Goal: Communication & Community: Share content

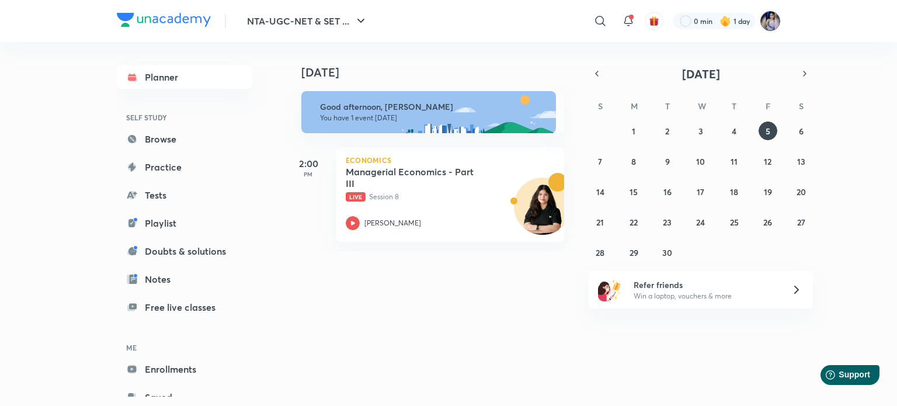
click at [768, 21] on img at bounding box center [770, 21] width 20 height 20
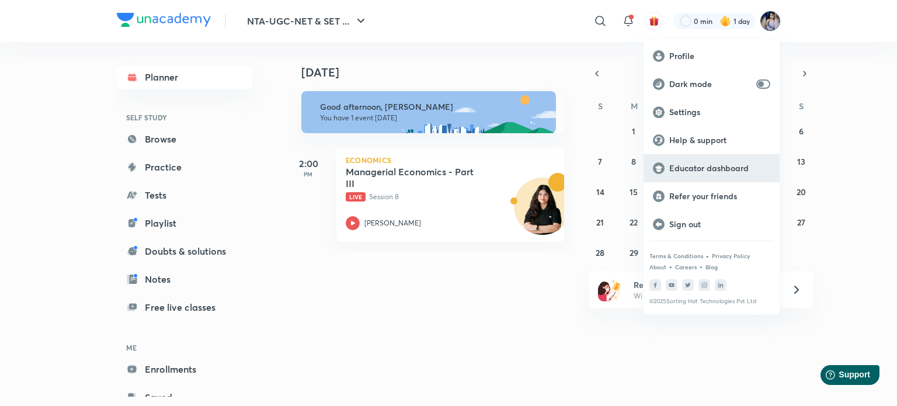
click at [705, 168] on p "Educator dashboard" at bounding box center [719, 168] width 101 height 11
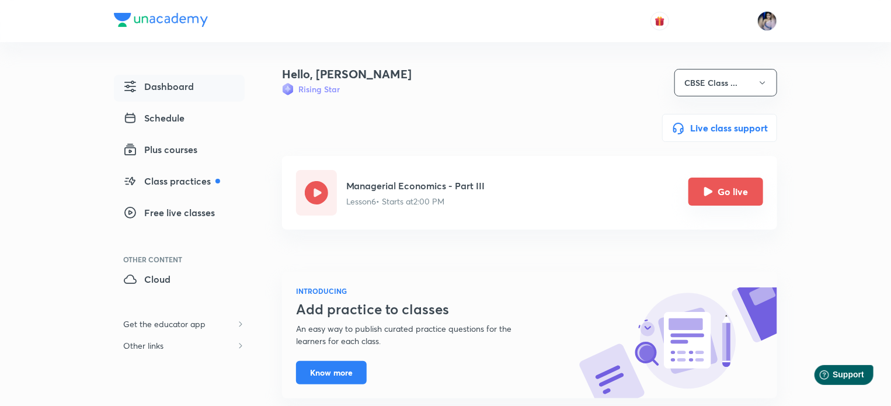
click at [712, 189] on icon "Go live" at bounding box center [708, 191] width 9 height 9
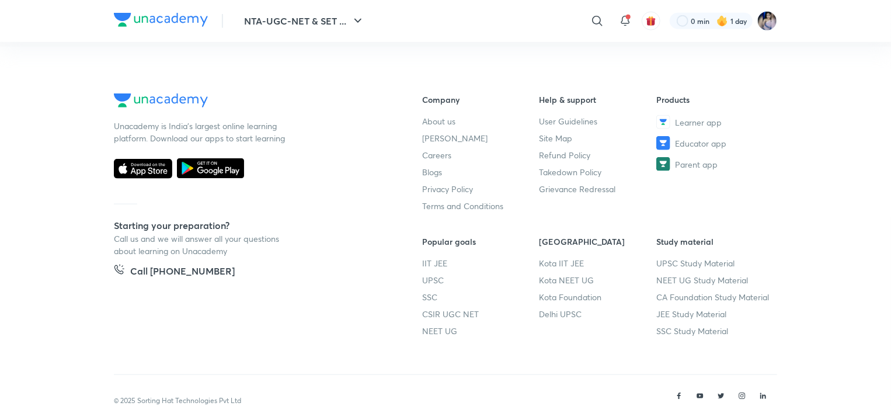
scroll to position [702, 0]
